Goal: Transaction & Acquisition: Purchase product/service

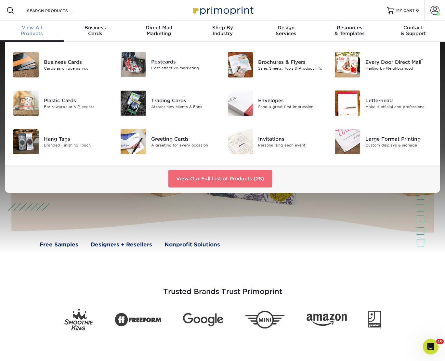
click at [227, 178] on link "View Our Full List of Products (28)" at bounding box center [220, 179] width 104 height 18
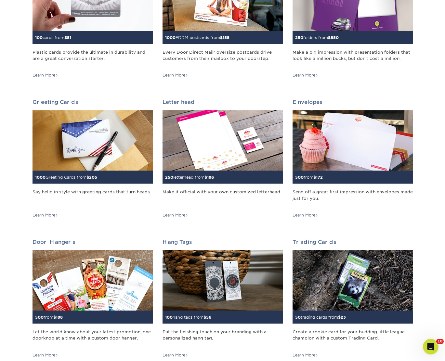
scroll to position [333, 0]
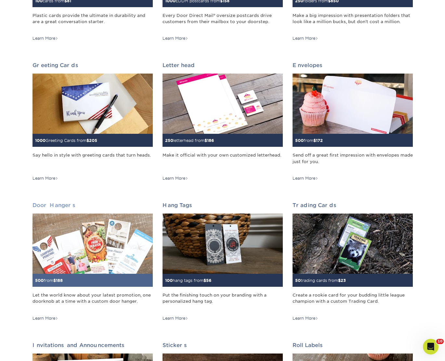
click at [93, 263] on img at bounding box center [93, 243] width 120 height 60
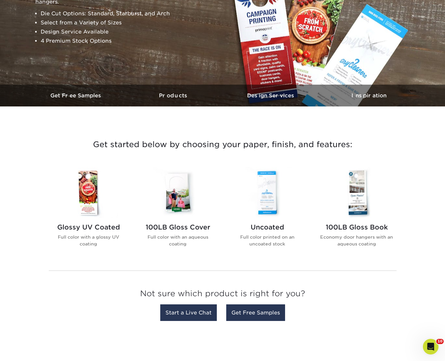
scroll to position [149, 0]
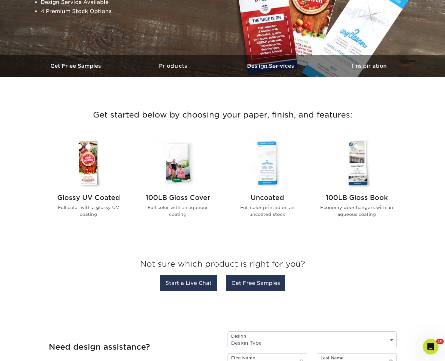
click at [88, 168] on img at bounding box center [89, 162] width 74 height 51
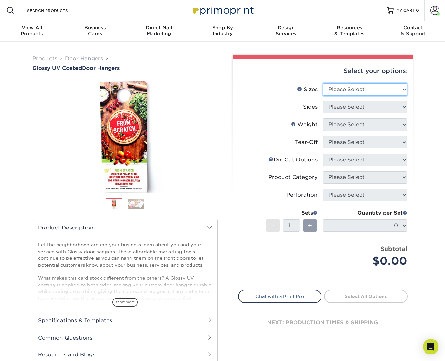
click at [333, 88] on select "Please Select 3.5" x 8.5" 3.5" x 11" 4" x 7" 4.25" x 11" 4.25" x 14"" at bounding box center [365, 89] width 85 height 12
select select "4.25x11.00"
click at [323, 83] on select "Please Select 3.5" x 8.5" 3.5" x 11" 4" x 7" 4.25" x 11" 4.25" x 14"" at bounding box center [365, 89] width 85 height 12
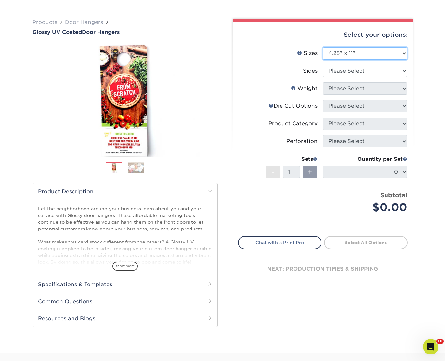
scroll to position [36, 0]
click at [103, 281] on h2 "Specifications & Templates" at bounding box center [125, 283] width 185 height 17
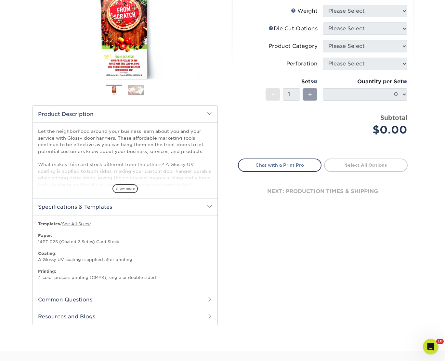
scroll to position [131, 0]
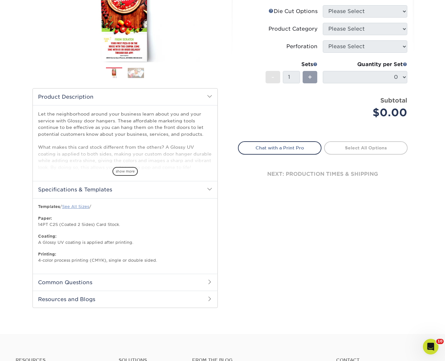
click at [77, 206] on link "See All Sizes" at bounding box center [75, 206] width 27 height 5
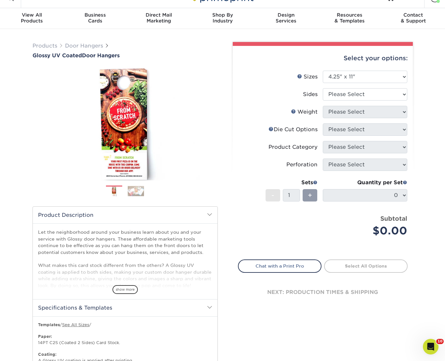
scroll to position [0, 0]
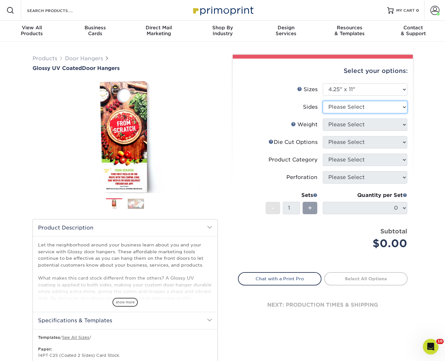
click at [360, 108] on select "Please Select Print Both Sides Print Front Only" at bounding box center [365, 107] width 85 height 12
select select "13abbda7-1d64-4f25-8bb2-c179b224825d"
click at [323, 101] on select "Please Select Print Both Sides Print Front Only" at bounding box center [365, 107] width 85 height 12
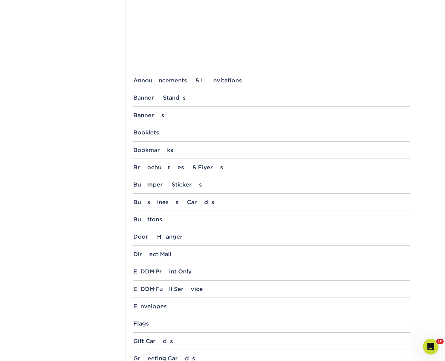
scroll to position [225, 0]
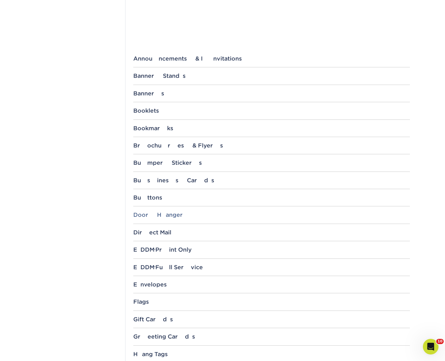
click at [151, 215] on div "Door Hanger" at bounding box center [271, 214] width 277 height 7
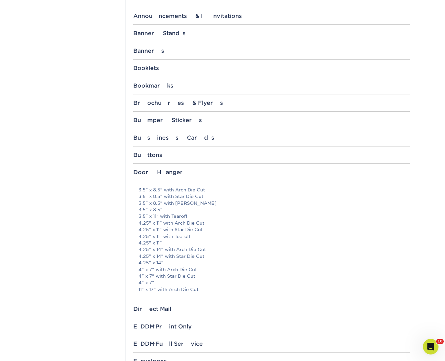
scroll to position [283, 0]
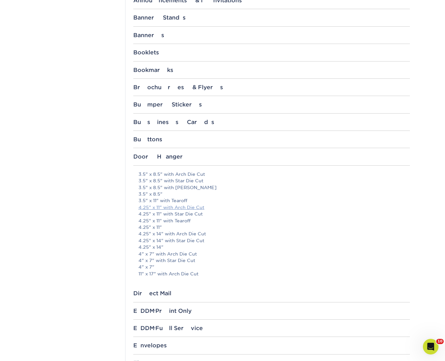
click at [167, 209] on link "4.25" x 11" with Arch Die Cut" at bounding box center [171, 206] width 66 height 5
click at [157, 228] on link "4.25" x 11"" at bounding box center [149, 226] width 23 height 5
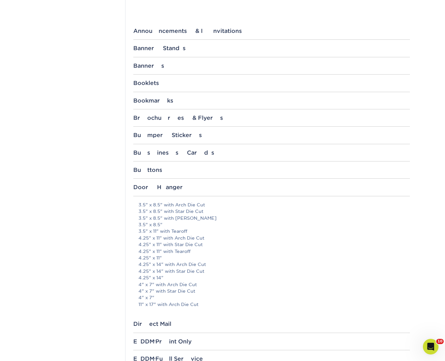
scroll to position [265, 0]
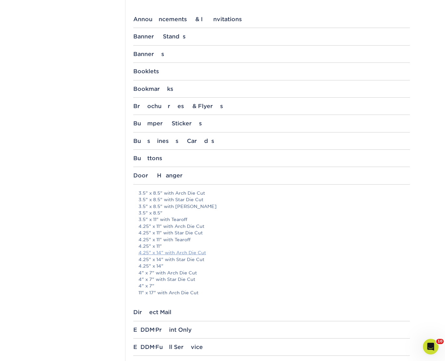
click at [157, 253] on link "4.25" x 14" with Arch Die Cut" at bounding box center [172, 252] width 68 height 5
